Goal: Transaction & Acquisition: Obtain resource

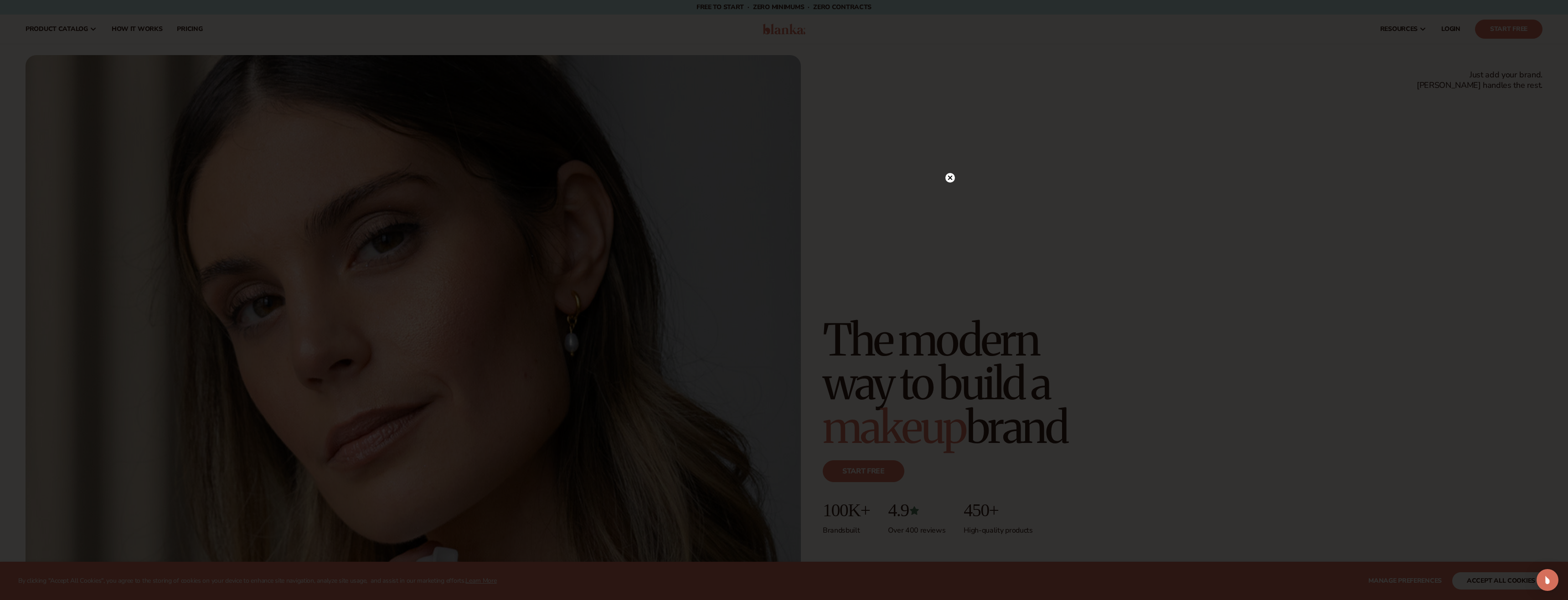
click at [1107, 208] on div at bounding box center [784, 300] width 1568 height 600
click at [949, 202] on div at bounding box center [950, 196] width 10 height 16
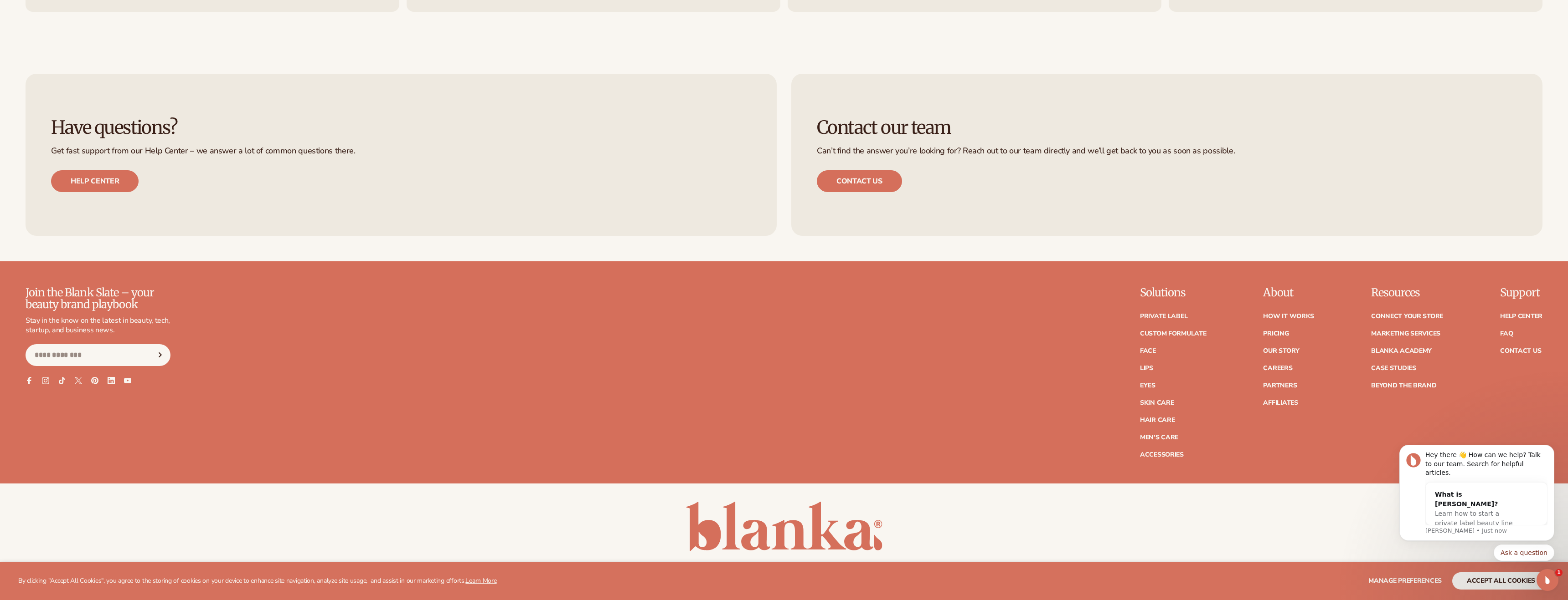
scroll to position [6278, 0]
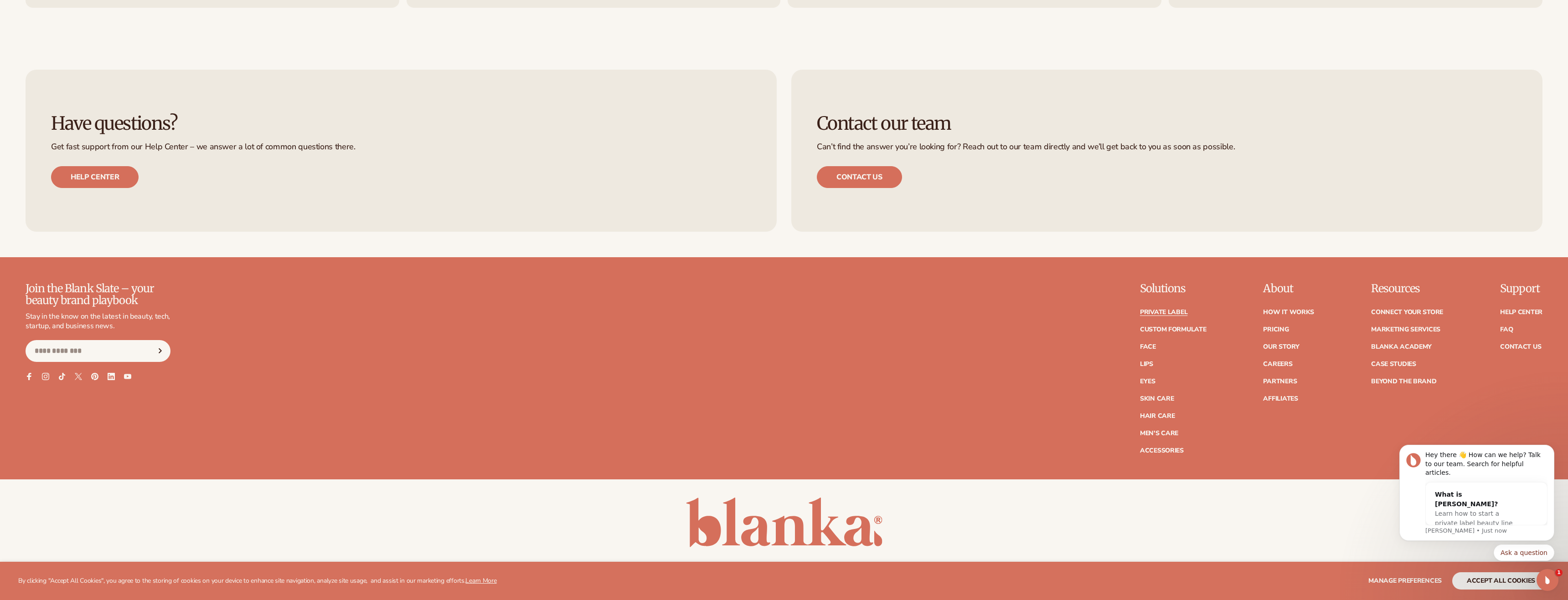
click at [1180, 315] on link "Private label" at bounding box center [1163, 313] width 47 height 6
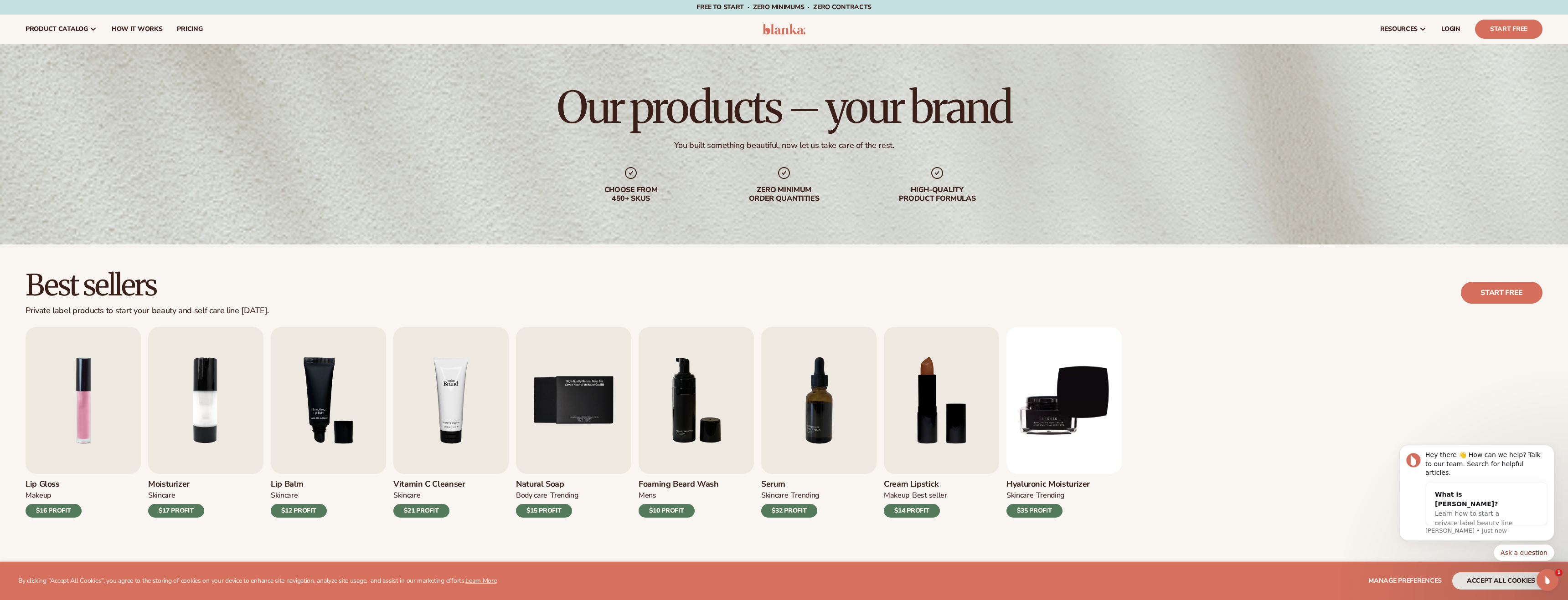
click at [454, 437] on img "4 / 9" at bounding box center [451, 400] width 115 height 147
click at [432, 499] on div "Skincare" at bounding box center [429, 497] width 72 height 13
click at [435, 392] on img "4 / 9" at bounding box center [451, 400] width 115 height 147
click at [873, 406] on img "7 / 9" at bounding box center [819, 400] width 115 height 147
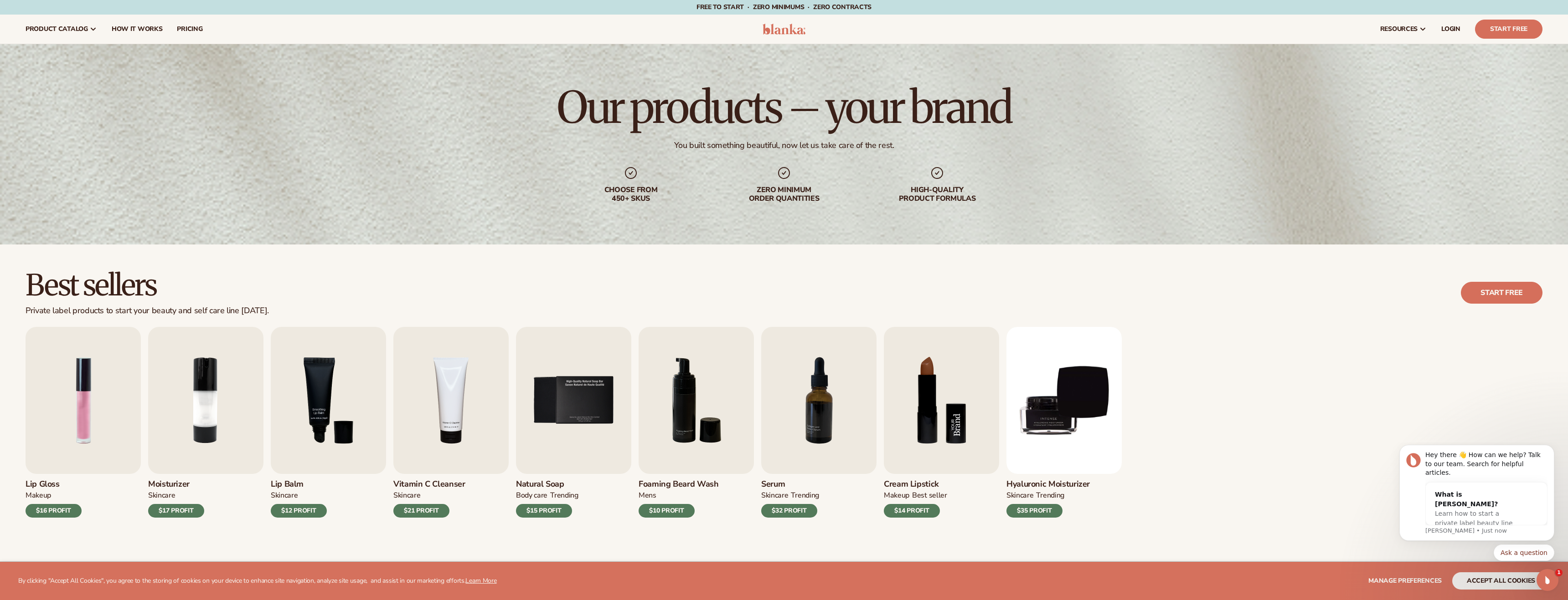
click at [918, 406] on img "8 / 9" at bounding box center [941, 400] width 115 height 147
drag, startPoint x: 602, startPoint y: 188, endPoint x: 672, endPoint y: 209, distance: 73.1
click at [672, 209] on div "Our products – your brand You built something beautiful, now let us take care o…" at bounding box center [784, 144] width 1568 height 200
click at [797, 209] on div "Our products – your brand You built something beautiful, now let us take care o…" at bounding box center [784, 144] width 1568 height 200
click at [766, 192] on div "Zero minimum order quantities" at bounding box center [784, 194] width 117 height 17
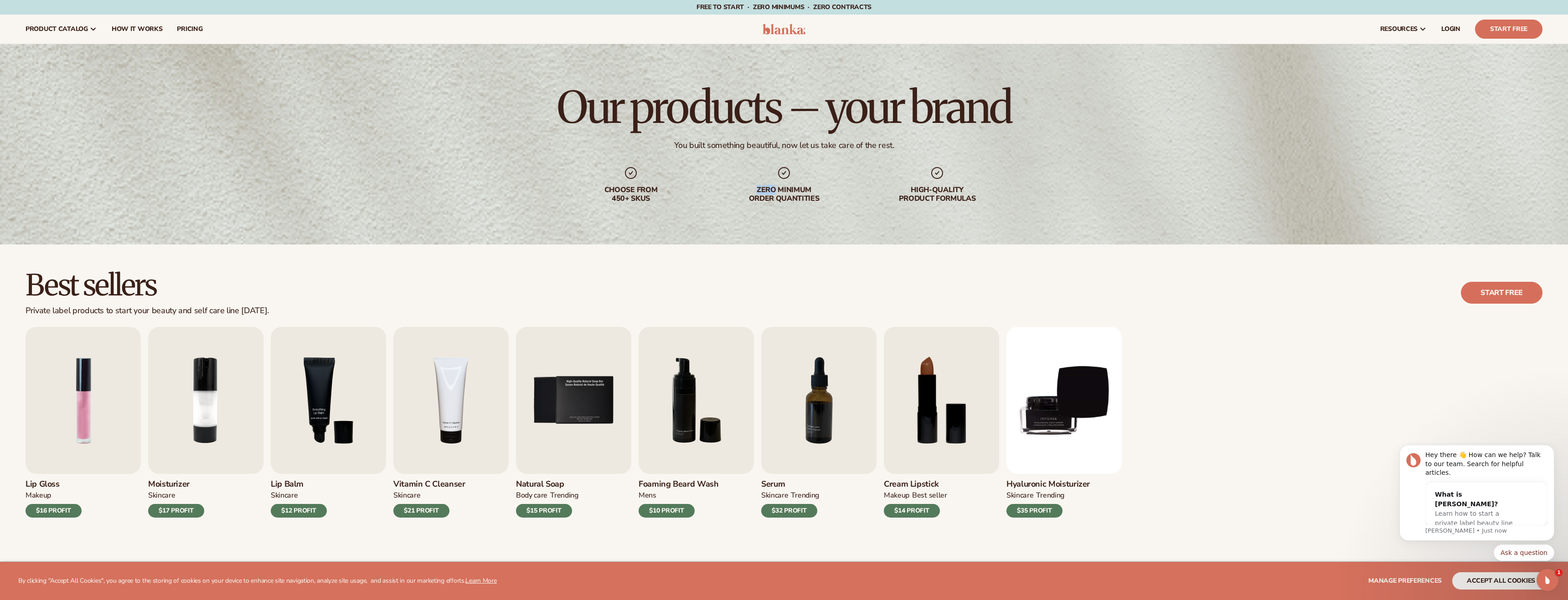
click at [766, 192] on div "Zero minimum order quantities" at bounding box center [784, 194] width 117 height 17
click at [1468, 36] on div "resources connect your store" at bounding box center [1182, 29] width 736 height 29
click at [1484, 36] on link "Start Free" at bounding box center [1509, 29] width 67 height 19
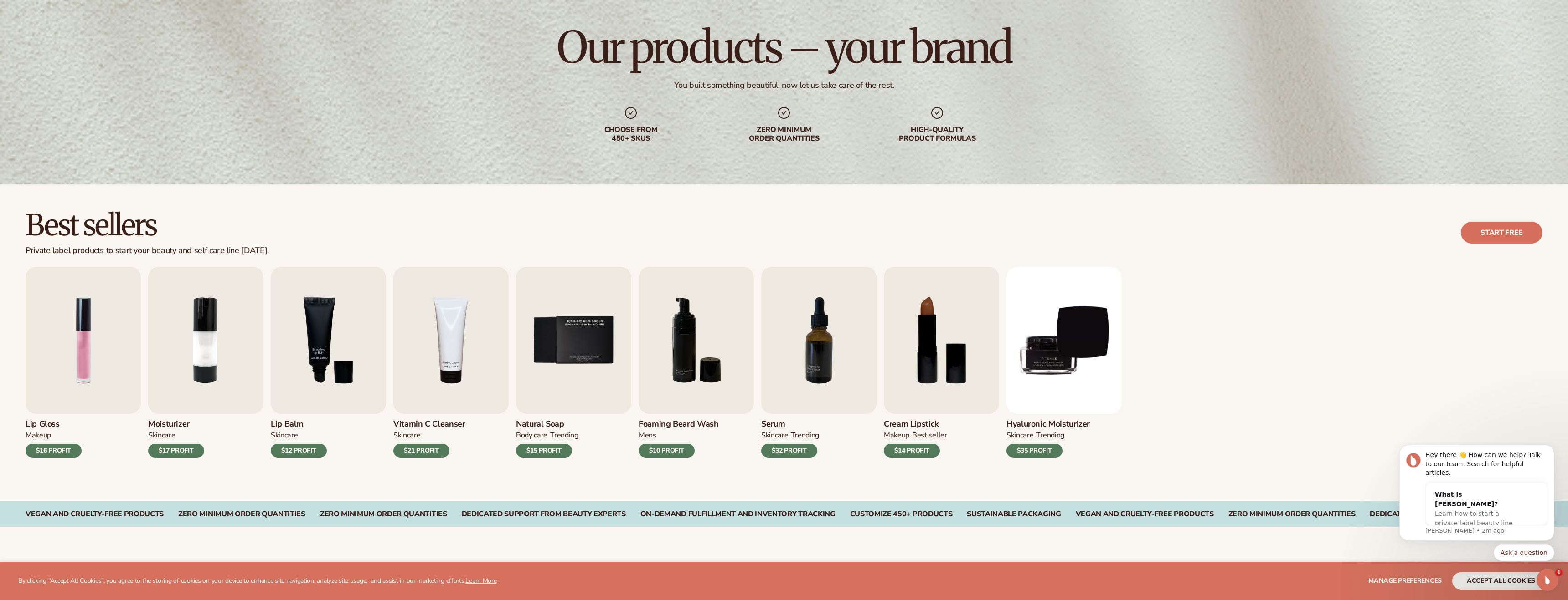
scroll to position [87, 0]
